Goal: Transaction & Acquisition: Purchase product/service

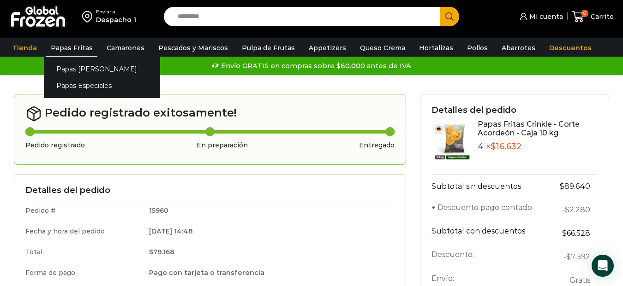
click at [70, 45] on link "Papas Fritas" at bounding box center [71, 48] width 51 height 18
click at [85, 84] on link "Papas Especiales" at bounding box center [102, 85] width 116 height 17
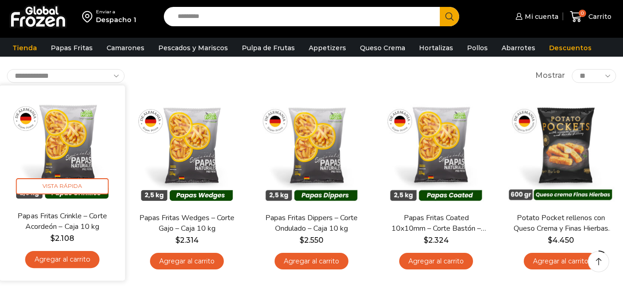
click at [70, 264] on link "Agregar al carrito" at bounding box center [62, 259] width 74 height 17
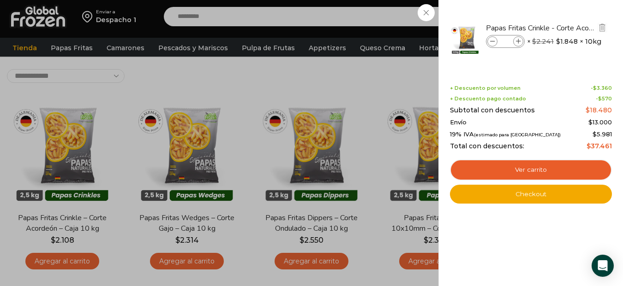
click at [519, 42] on icon at bounding box center [518, 41] width 5 height 5
type input "*"
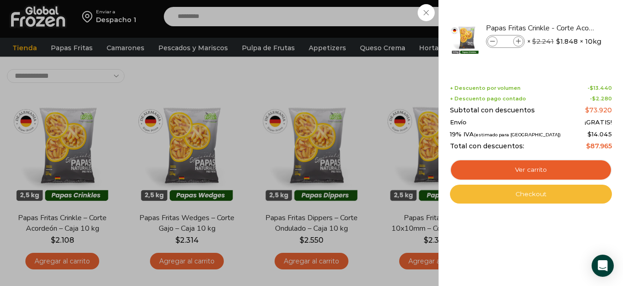
click at [547, 196] on link "Checkout" at bounding box center [531, 194] width 162 height 19
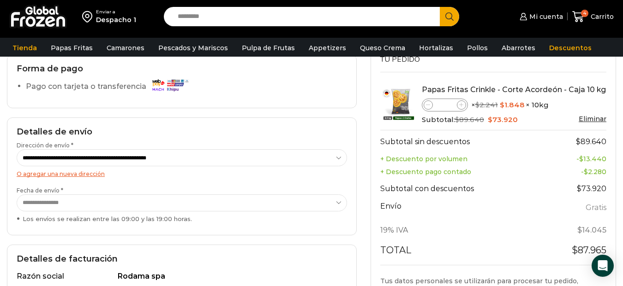
scroll to position [138, 0]
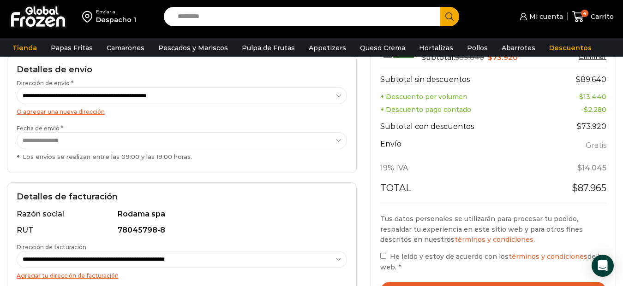
click at [99, 140] on select "**********" at bounding box center [182, 140] width 330 height 17
click at [17, 132] on select "**********" at bounding box center [182, 140] width 330 height 17
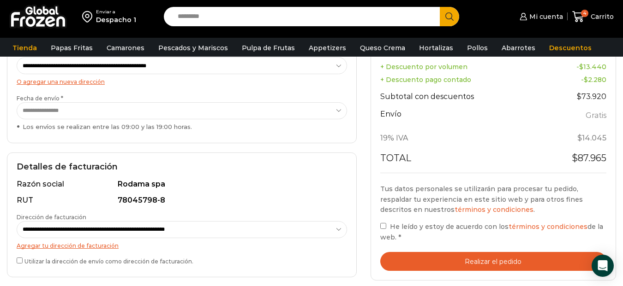
scroll to position [184, 0]
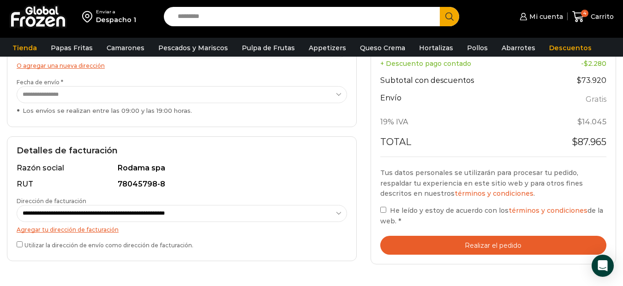
click at [382, 214] on label "He leído y estoy de acuerdo con los términos y condiciones de la web. *" at bounding box center [493, 215] width 226 height 21
click at [453, 247] on button "Realizar el pedido" at bounding box center [493, 245] width 226 height 19
